Goal: Find contact information: Find contact information

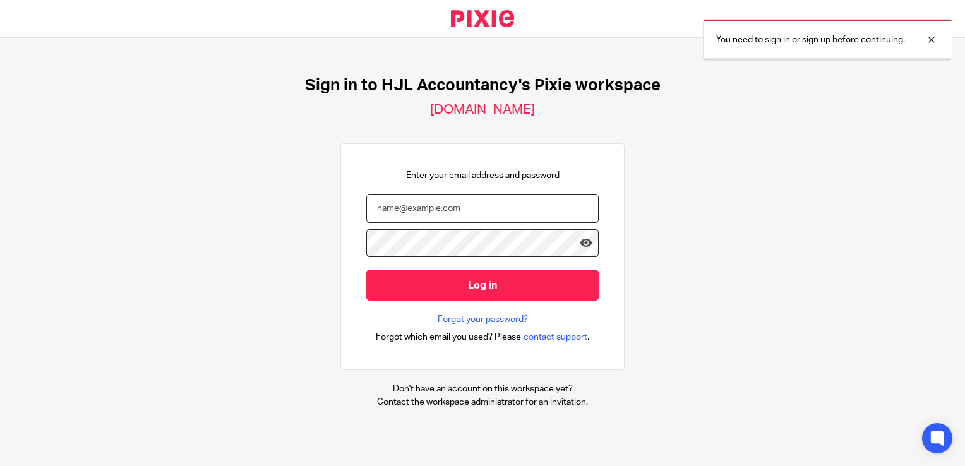
type input "[PERSON_NAME][EMAIL_ADDRESS][DOMAIN_NAME]"
click at [502, 281] on input "Log in" at bounding box center [482, 285] width 233 height 31
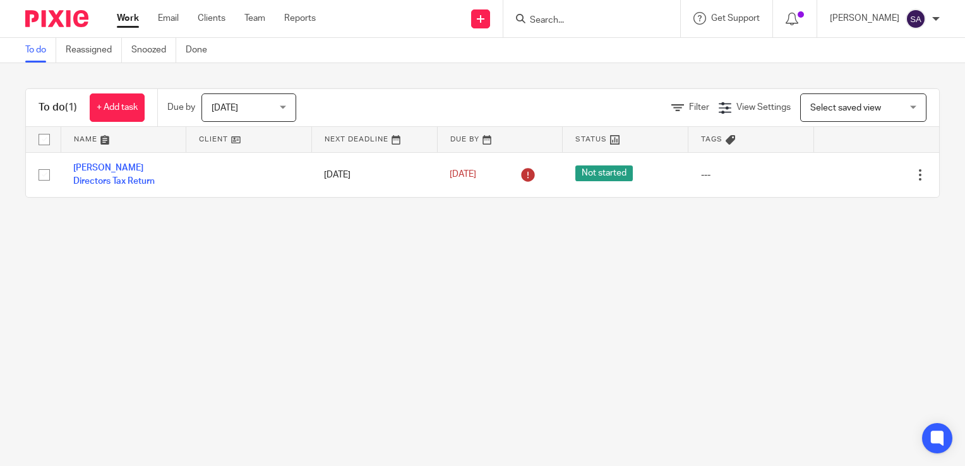
click at [286, 107] on div "Today Today" at bounding box center [249, 108] width 95 height 28
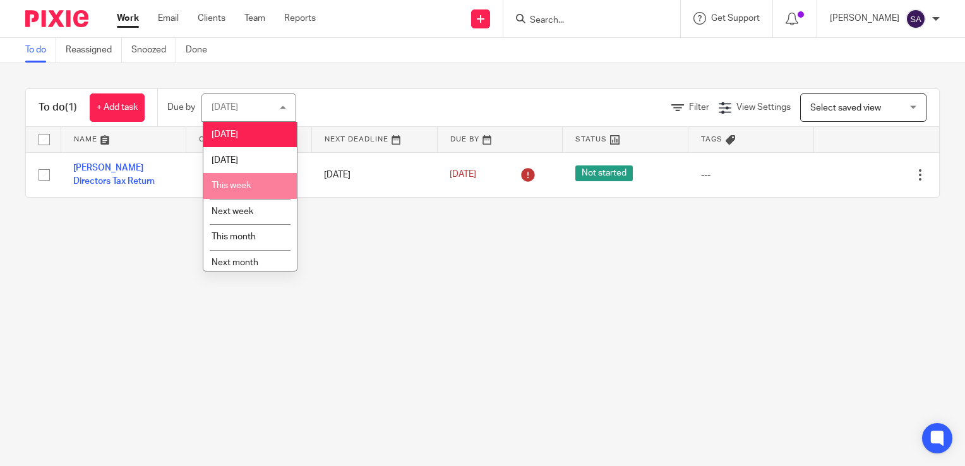
scroll to position [32, 0]
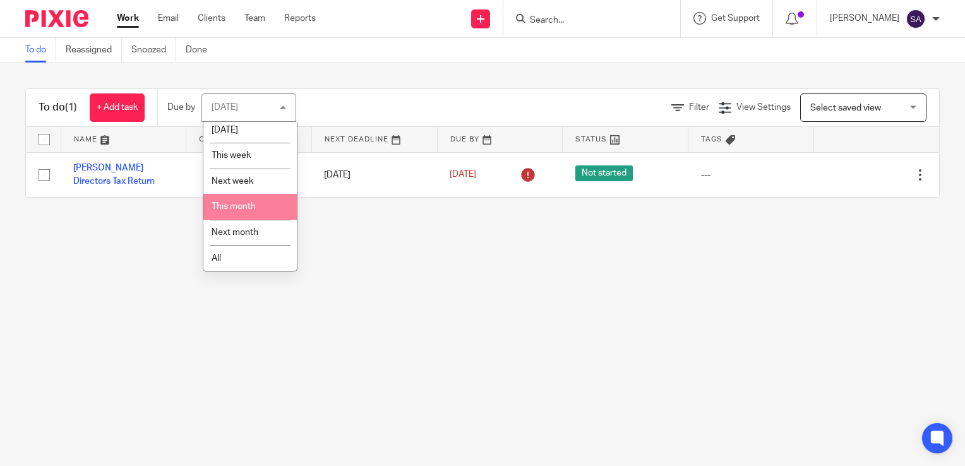
click at [248, 211] on li "This month" at bounding box center [250, 207] width 94 height 26
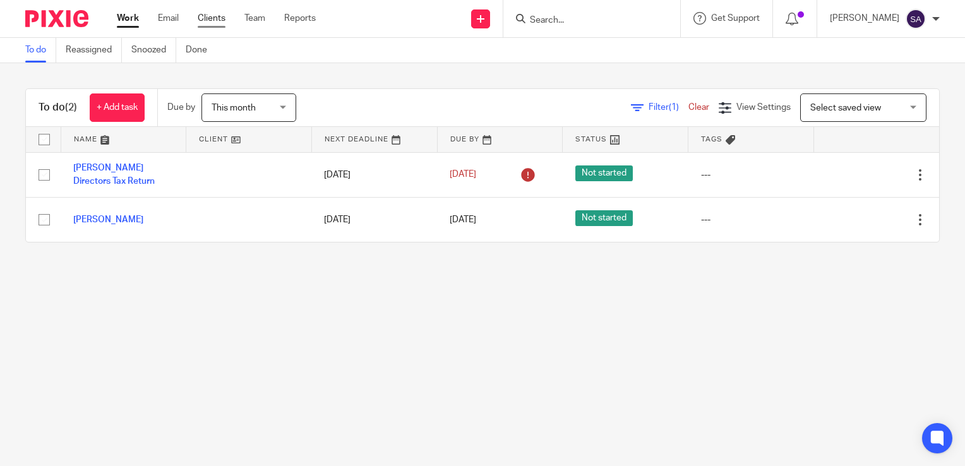
click at [215, 23] on link "Clients" at bounding box center [212, 18] width 28 height 13
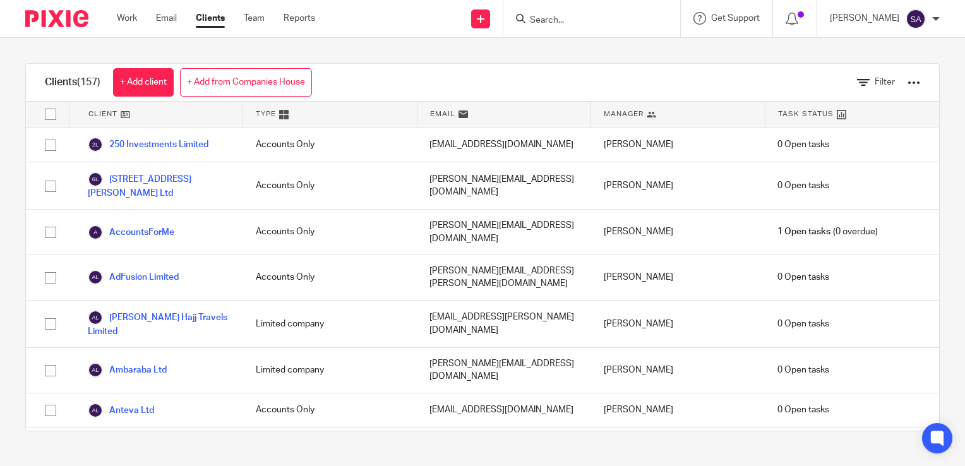
click at [564, 20] on input "Search" at bounding box center [586, 20] width 114 height 11
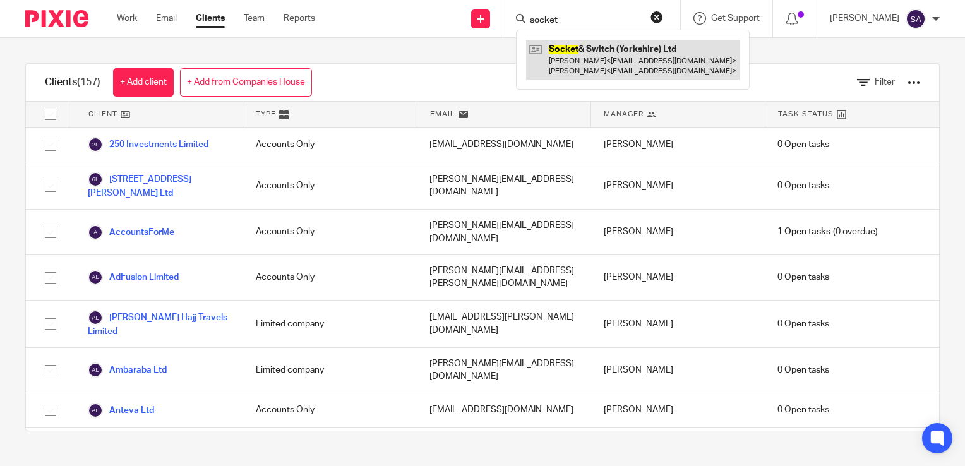
type input "socket"
click at [635, 54] on link at bounding box center [633, 59] width 214 height 39
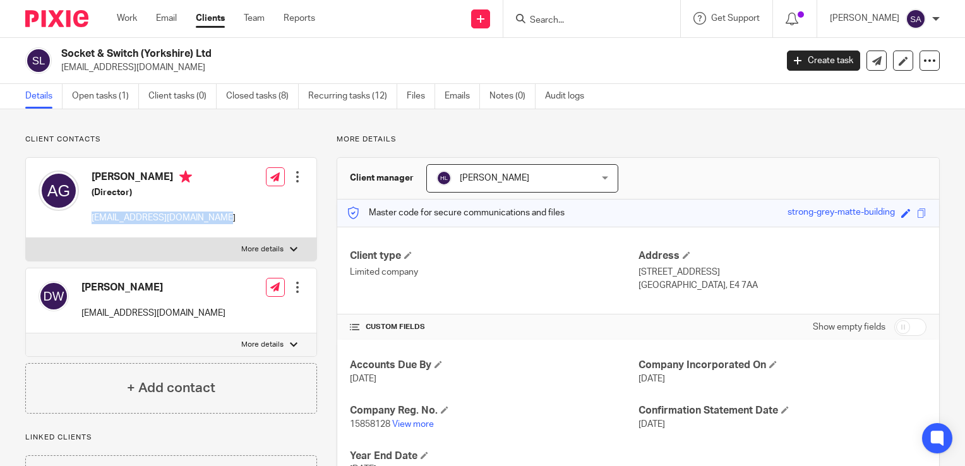
drag, startPoint x: 91, startPoint y: 219, endPoint x: 214, endPoint y: 219, distance: 123.2
click at [214, 219] on div "[PERSON_NAME] (Director) [EMAIL_ADDRESS][DOMAIN_NAME]" at bounding box center [137, 197] width 197 height 67
drag, startPoint x: 214, startPoint y: 219, endPoint x: 184, endPoint y: 219, distance: 29.7
copy p "[EMAIL_ADDRESS][DOMAIN_NAME]"
